Goal: Task Accomplishment & Management: Manage account settings

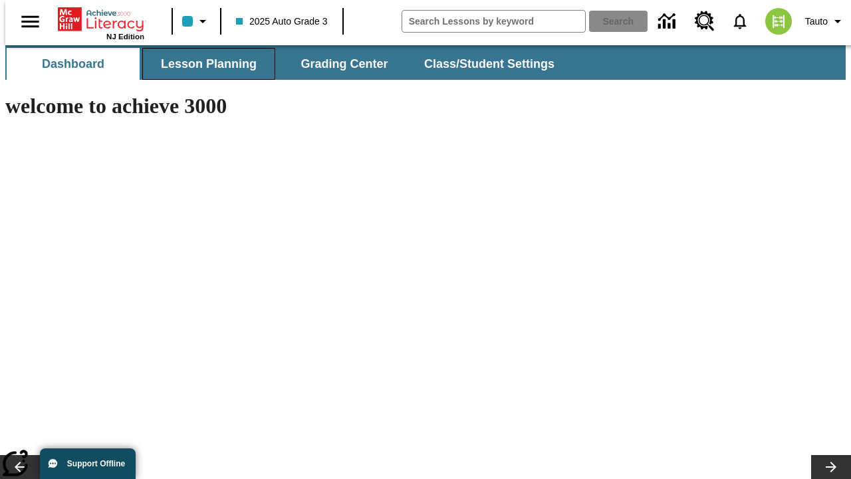
click at [204, 64] on span "Lesson Planning" at bounding box center [209, 64] width 96 height 15
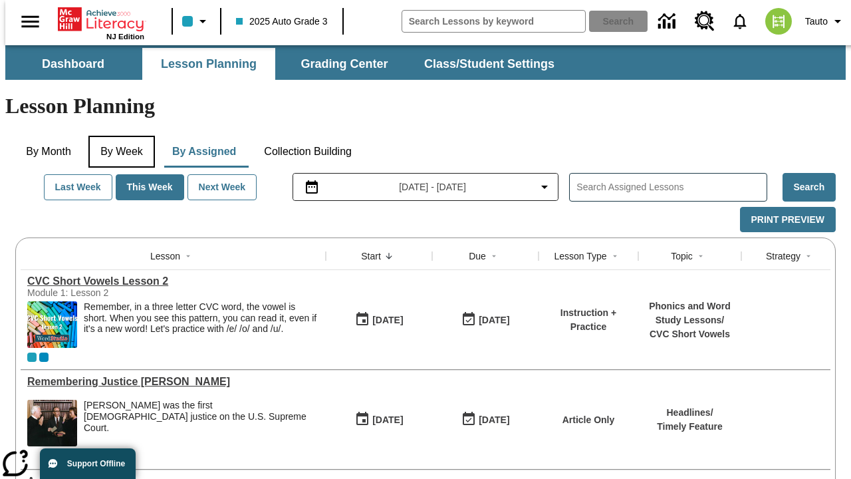
click at [119, 136] on button "By Week" at bounding box center [121, 152] width 67 height 32
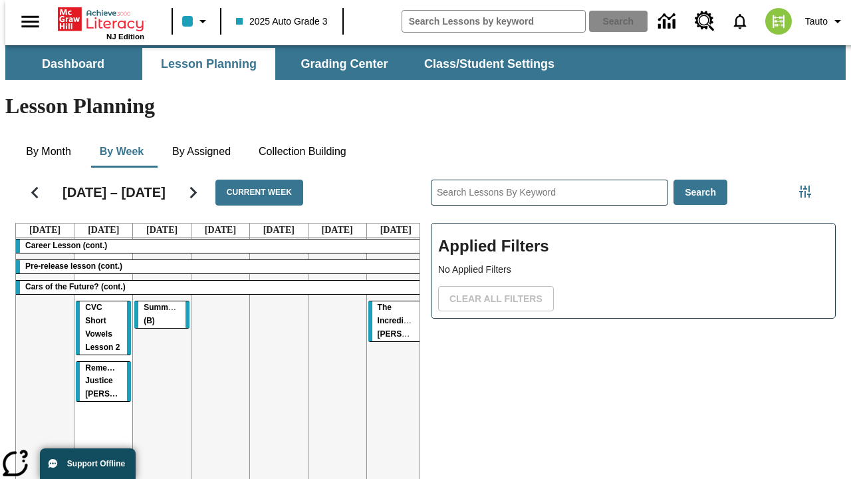
scroll to position [0, 5]
click at [390, 331] on tr "Career Lesson (cont.) Pre-release lesson (cont.) Cars of the Future? (cont.) CV…" at bounding box center [220, 380] width 409 height 287
click at [392, 303] on span "Summarizing (B)" at bounding box center [403, 314] width 50 height 23
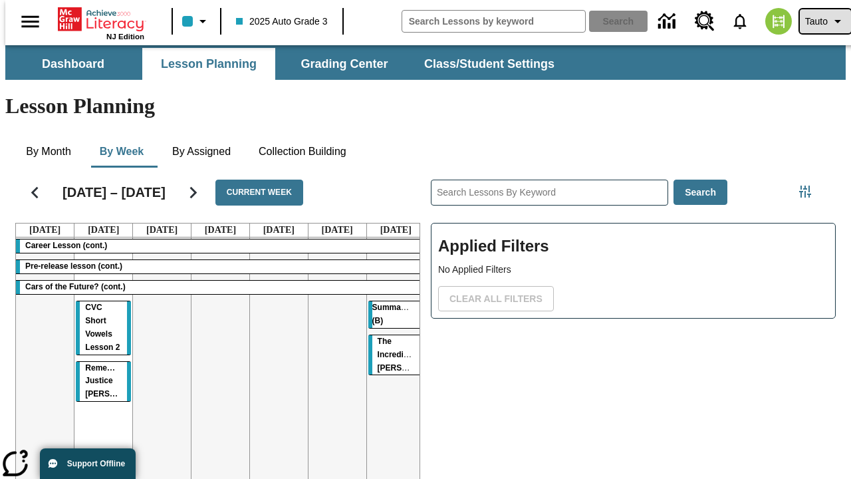
click at [819, 21] on span "Tauto" at bounding box center [816, 22] width 23 height 14
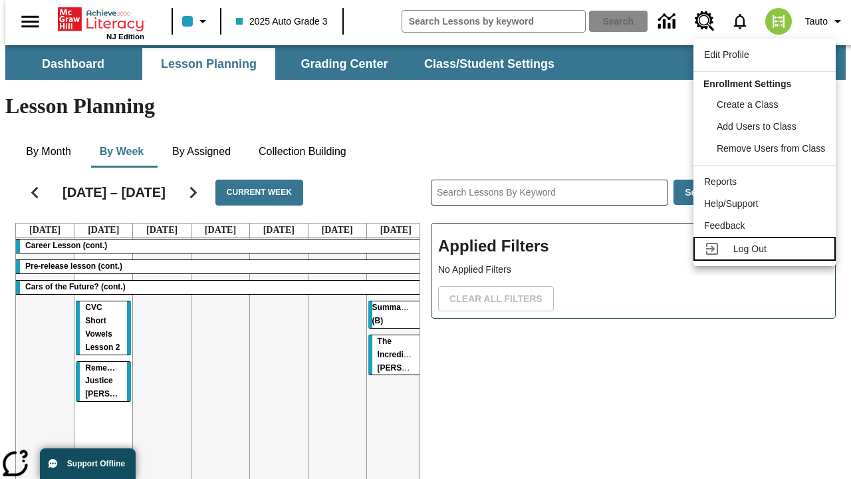
click at [767, 249] on span "Log Out" at bounding box center [750, 248] width 33 height 11
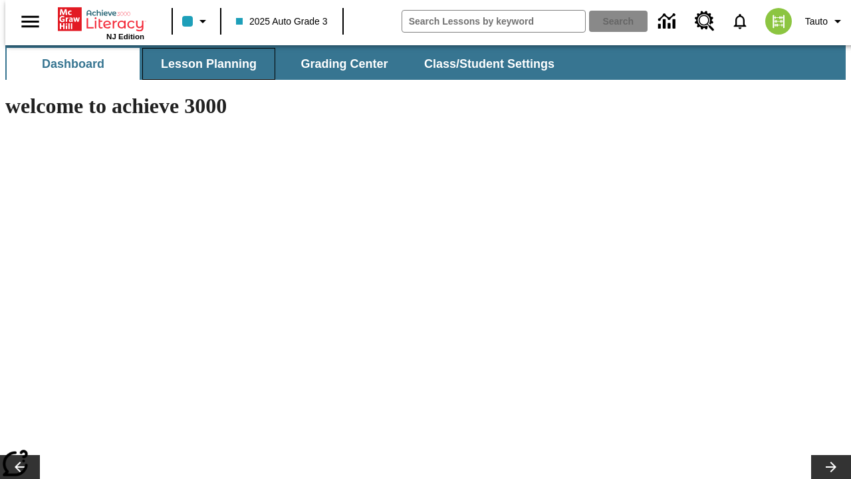
click at [204, 64] on span "Lesson Planning" at bounding box center [209, 64] width 96 height 15
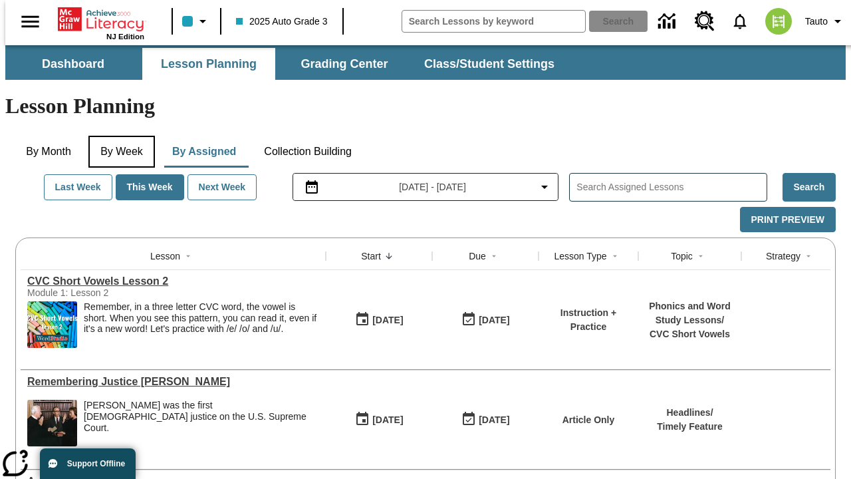
click at [119, 136] on button "By Week" at bounding box center [121, 152] width 67 height 32
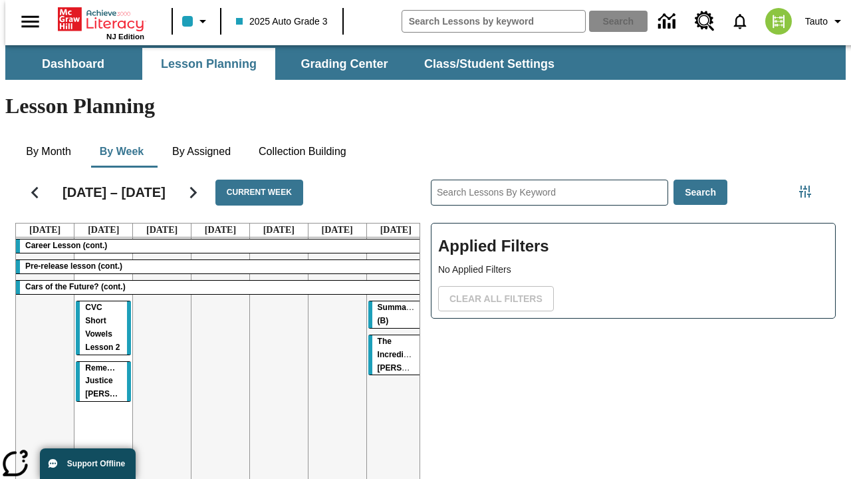
scroll to position [0, 5]
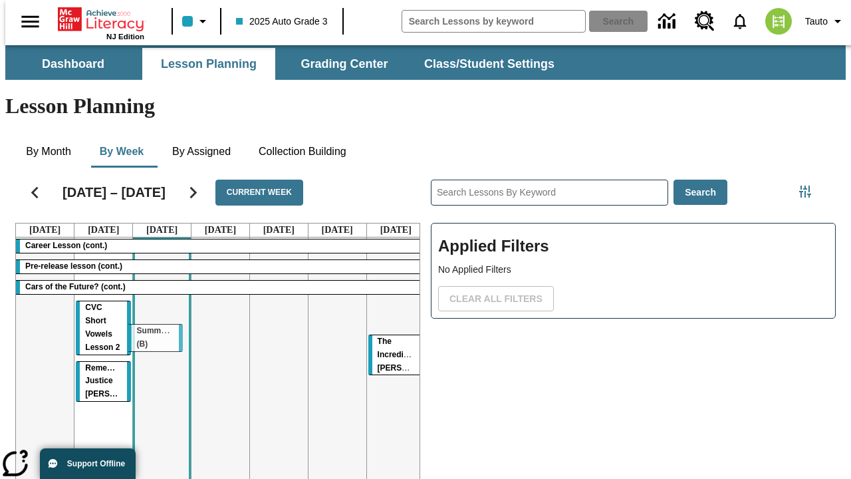
click at [156, 331] on tr "Career Lesson (cont.) Pre-release lesson (cont.) Cars of the Future? (cont.) CV…" at bounding box center [220, 380] width 409 height 287
